Goal: Transaction & Acquisition: Purchase product/service

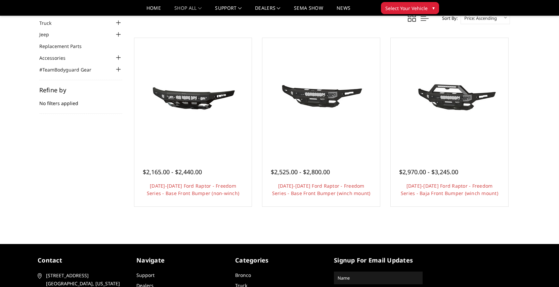
scroll to position [45, 0]
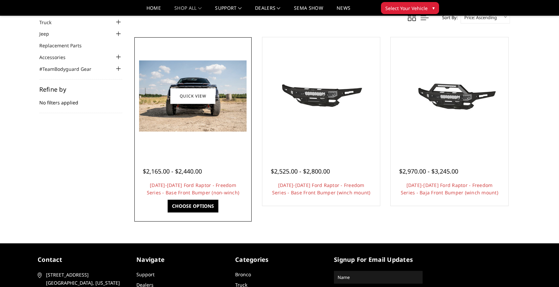
click at [184, 128] on img at bounding box center [193, 95] width 108 height 71
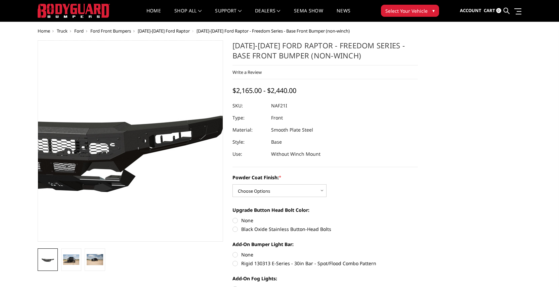
scroll to position [2, 0]
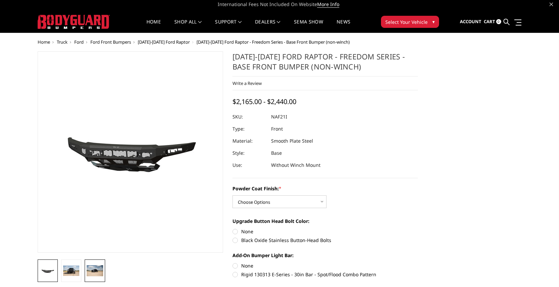
click at [99, 270] on img at bounding box center [95, 270] width 16 height 11
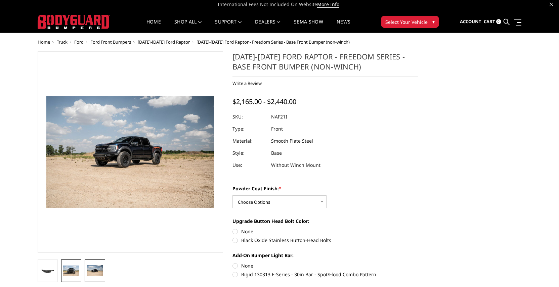
click at [73, 273] on img at bounding box center [71, 271] width 16 height 11
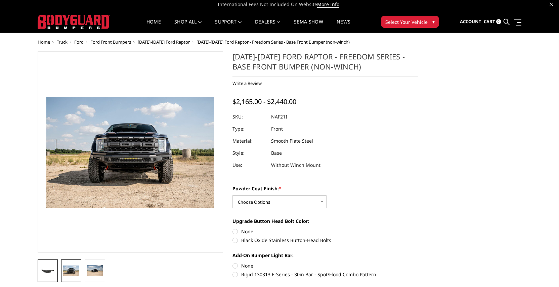
click at [51, 270] on img at bounding box center [48, 271] width 16 height 8
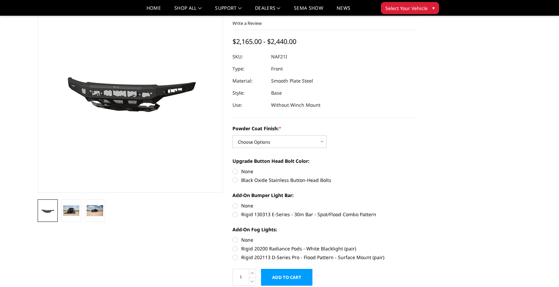
scroll to position [43, 0]
click at [300, 146] on select "Choose Options Bare Metal Texture Black Powder Coat" at bounding box center [279, 141] width 94 height 13
select select "2768"
click at [232, 135] on select "Choose Options Bare Metal Texture Black Powder Coat" at bounding box center [279, 141] width 94 height 13
click at [244, 179] on label "Black Oxide Stainless Button-Head Bolts" at bounding box center [324, 179] width 185 height 7
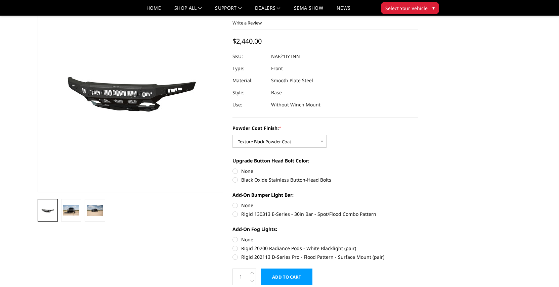
click at [418, 168] on input "Black Oxide Stainless Button-Head Bolts" at bounding box center [418, 168] width 0 height 0
radio input "true"
click at [246, 213] on label "Rigid 130313 E-Series - 30in Bar - Spot/Flood Combo Pattern" at bounding box center [324, 214] width 185 height 7
click at [418, 202] on input "Rigid 130313 E-Series - 30in Bar - Spot/Flood Combo Pattern" at bounding box center [418, 202] width 0 height 0
radio input "true"
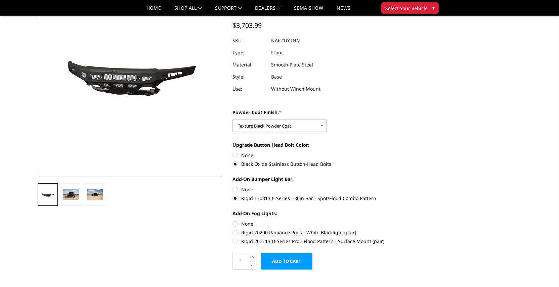
scroll to position [60, 0]
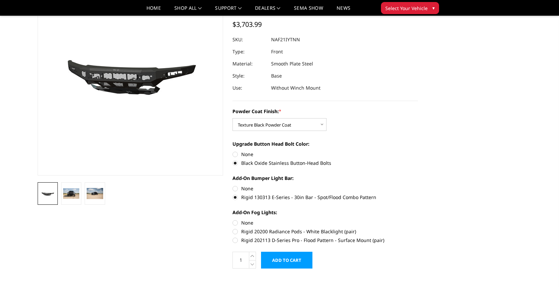
click at [256, 240] on label "Rigid 202113 D-Series Pro - Flood Pattern - Surface Mount (pair)" at bounding box center [324, 240] width 185 height 7
click at [418, 228] on input "Rigid 202113 D-Series Pro - Flood Pattern - Surface Mount (pair)" at bounding box center [418, 228] width 0 height 0
radio input "true"
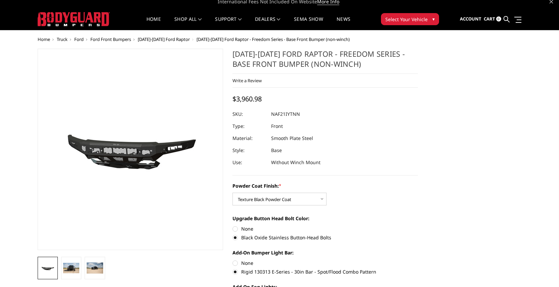
scroll to position [0, 0]
